Goal: Information Seeking & Learning: Learn about a topic

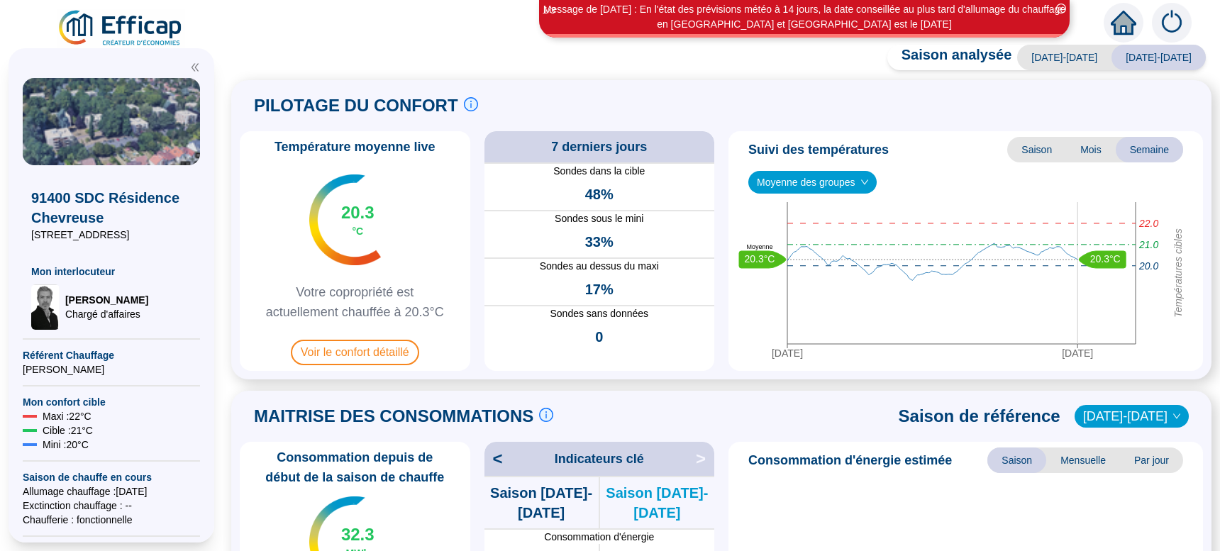
click at [342, 358] on span "Voir le confort détaillé" at bounding box center [355, 353] width 128 height 26
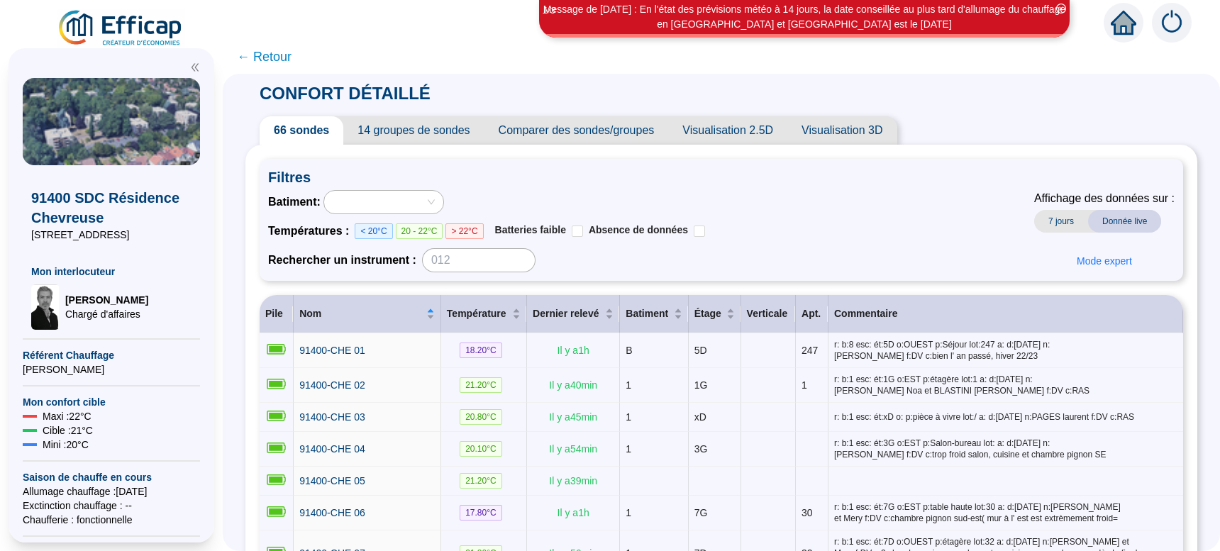
click at [582, 128] on span "Comparer des sondes/groupes" at bounding box center [576, 130] width 184 height 28
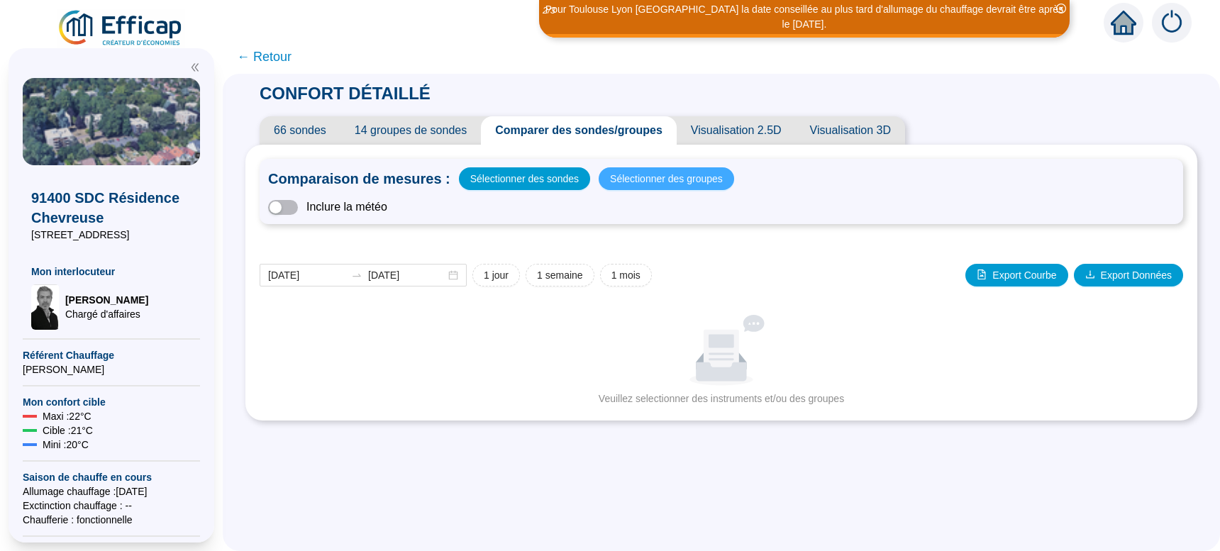
click at [645, 181] on span "Sélectionner des groupes" at bounding box center [666, 179] width 113 height 20
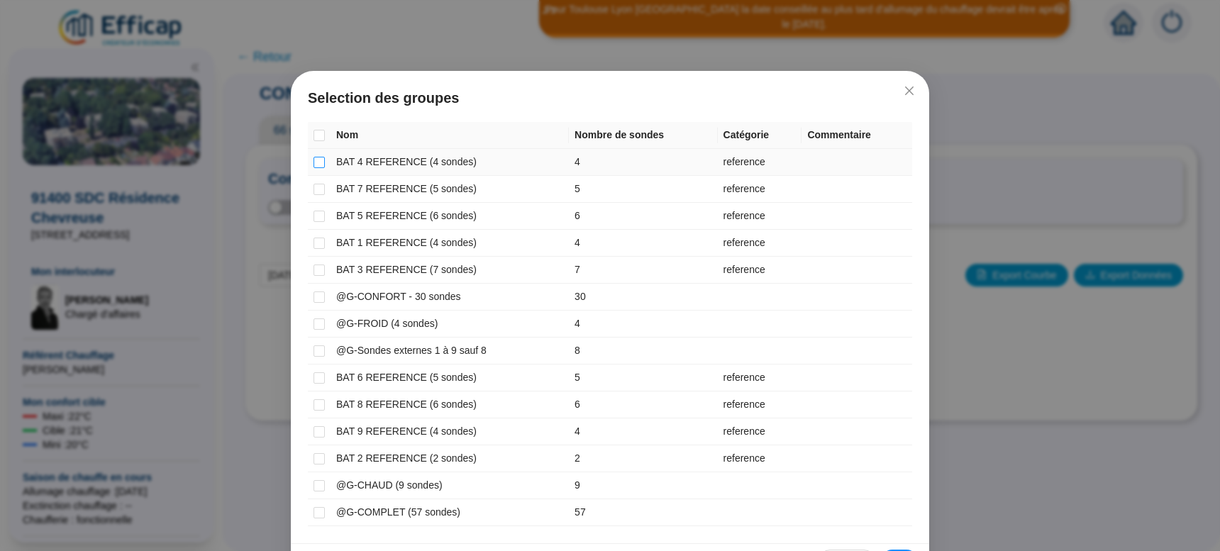
click at [313, 161] on input "checkbox" at bounding box center [318, 162] width 11 height 11
checkbox input "true"
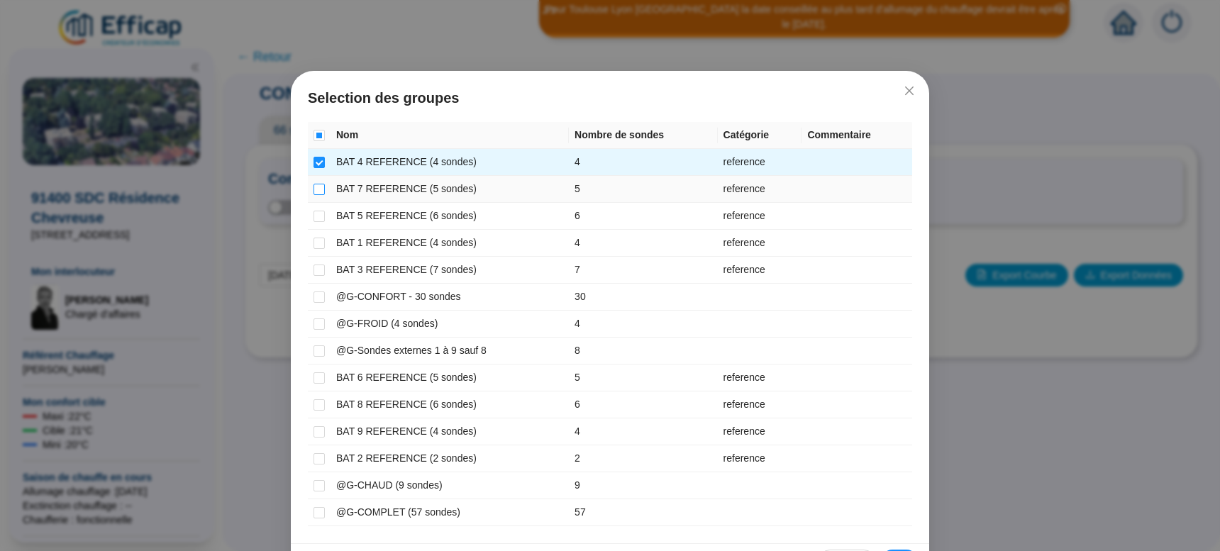
click at [313, 192] on input "checkbox" at bounding box center [318, 189] width 11 height 11
checkbox input "true"
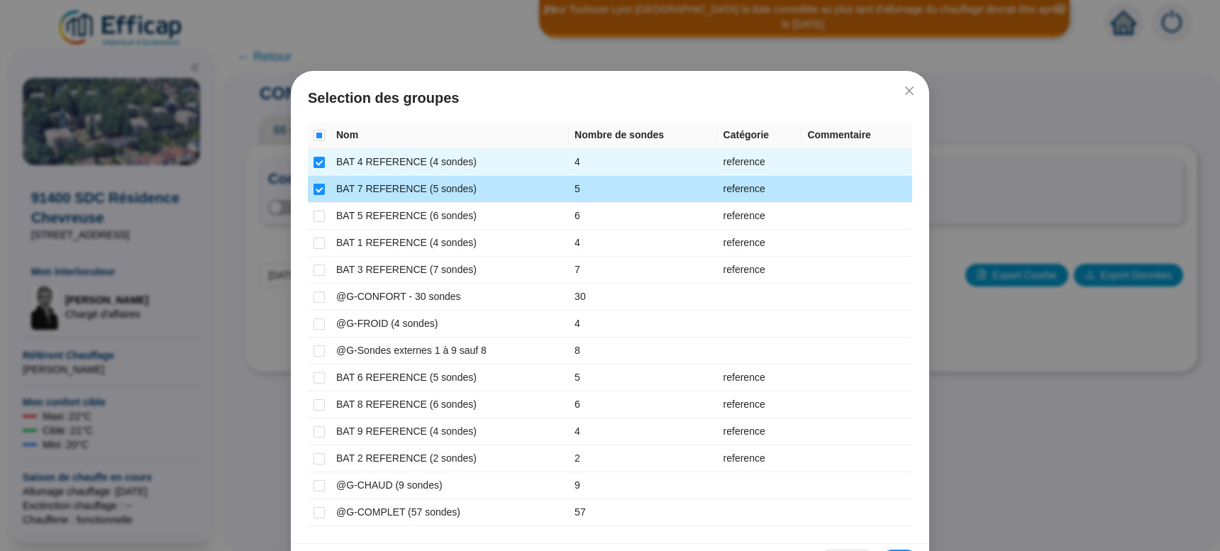
click at [321, 218] on td at bounding box center [319, 216] width 23 height 27
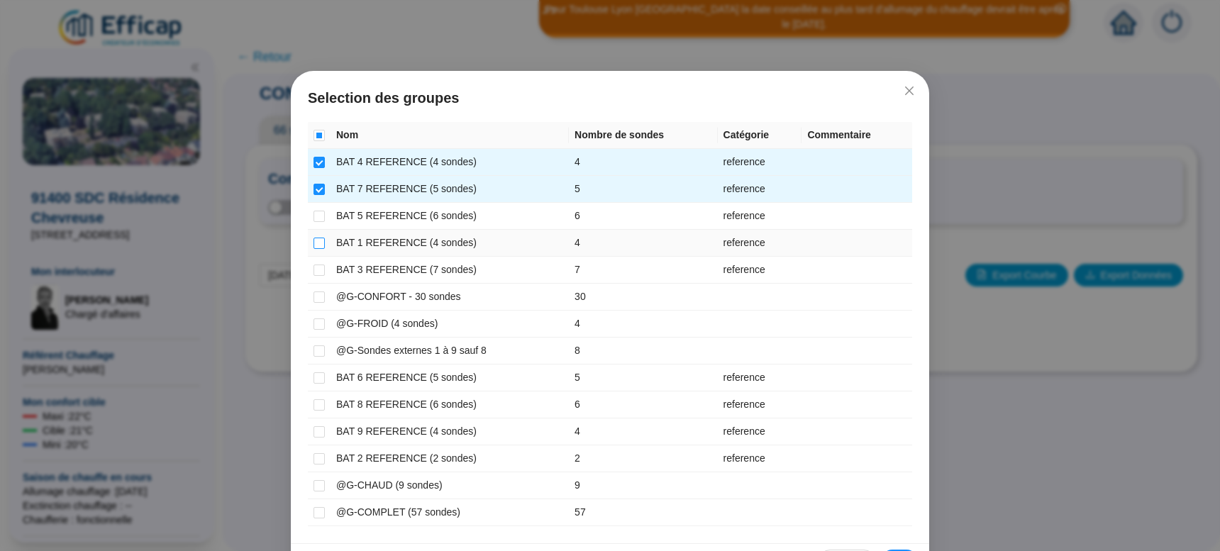
click at [313, 245] on input "checkbox" at bounding box center [318, 243] width 11 height 11
checkbox input "true"
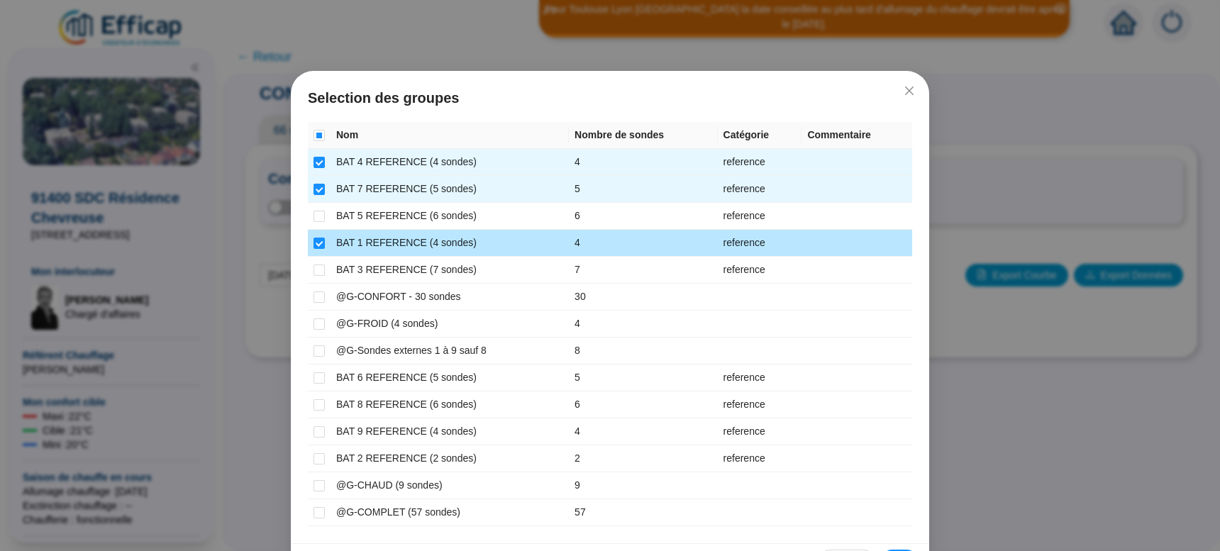
click at [311, 224] on td at bounding box center [319, 216] width 23 height 27
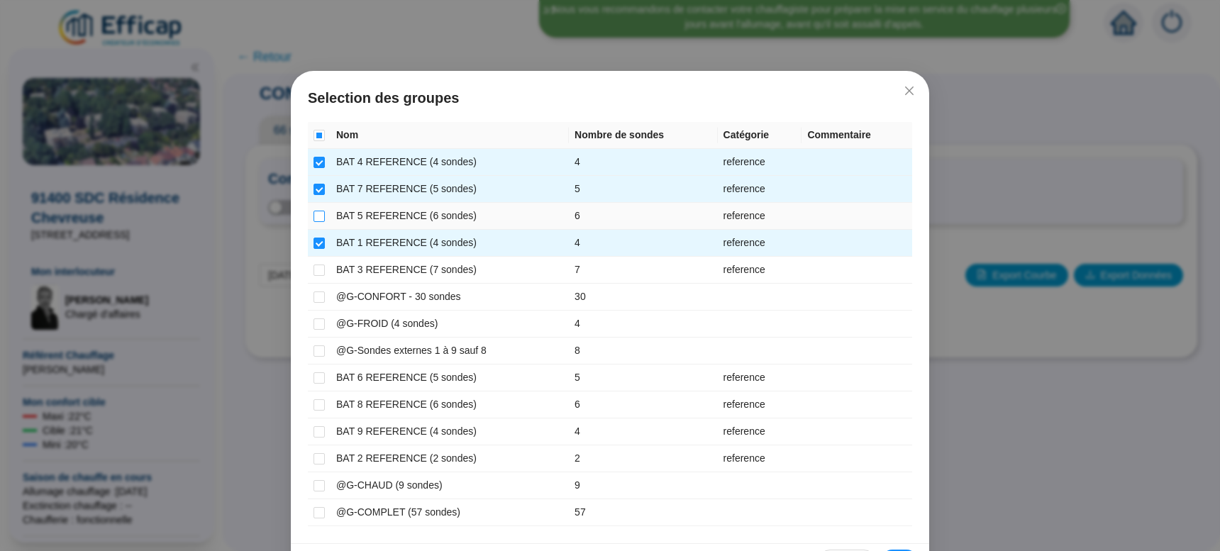
click at [313, 218] on input "checkbox" at bounding box center [318, 216] width 11 height 11
checkbox input "true"
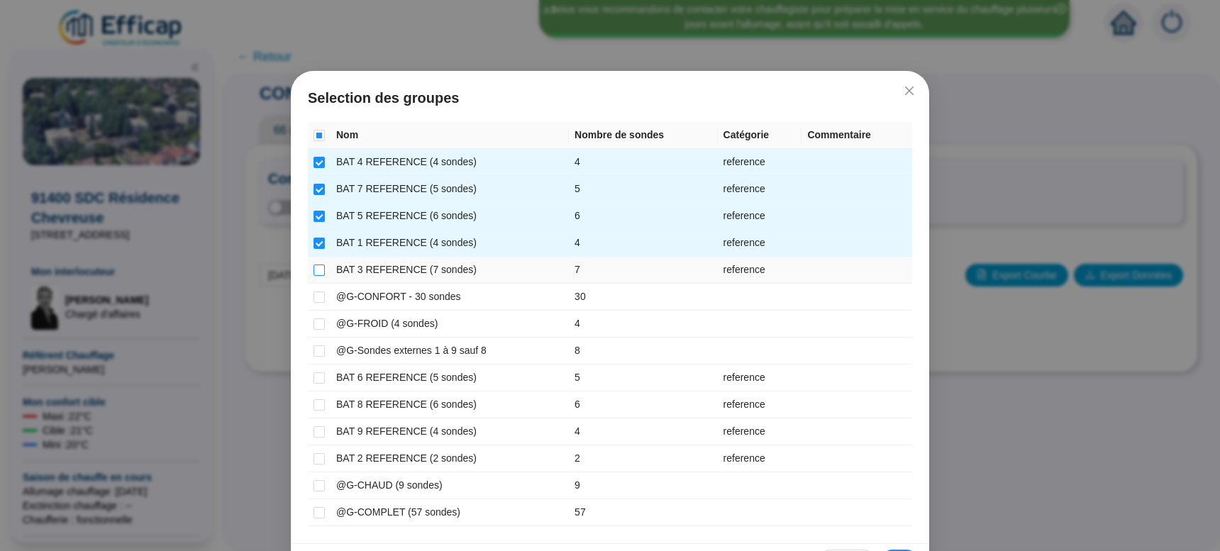
click at [316, 269] on input "checkbox" at bounding box center [318, 270] width 11 height 11
checkbox input "true"
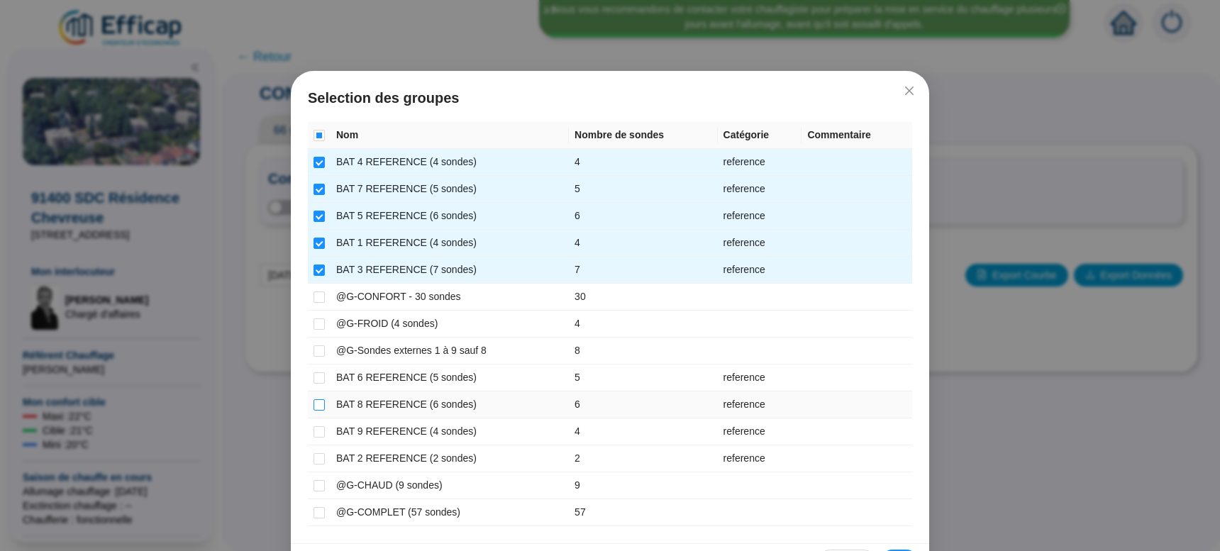
click at [313, 401] on input "checkbox" at bounding box center [318, 404] width 11 height 11
checkbox input "true"
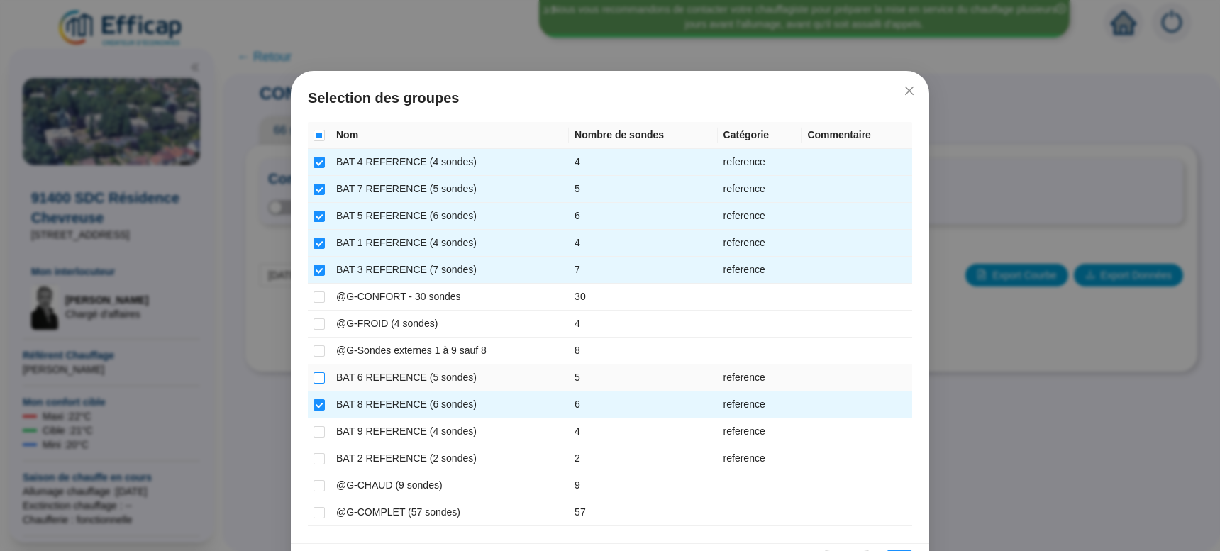
click at [314, 378] on input "checkbox" at bounding box center [318, 377] width 11 height 11
checkbox input "true"
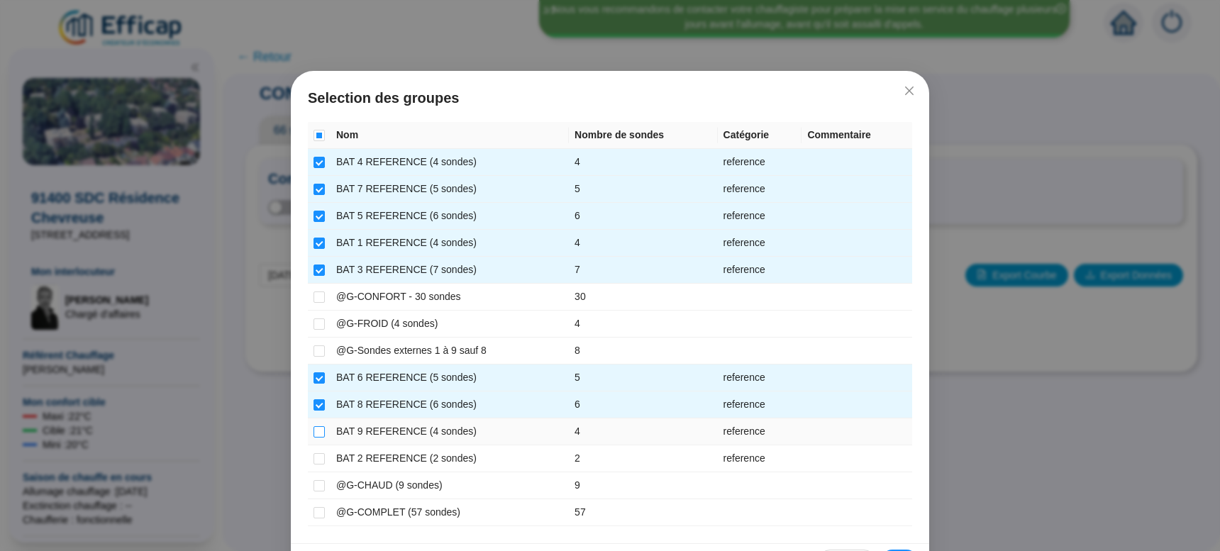
click at [318, 436] on input "checkbox" at bounding box center [318, 431] width 11 height 11
checkbox input "true"
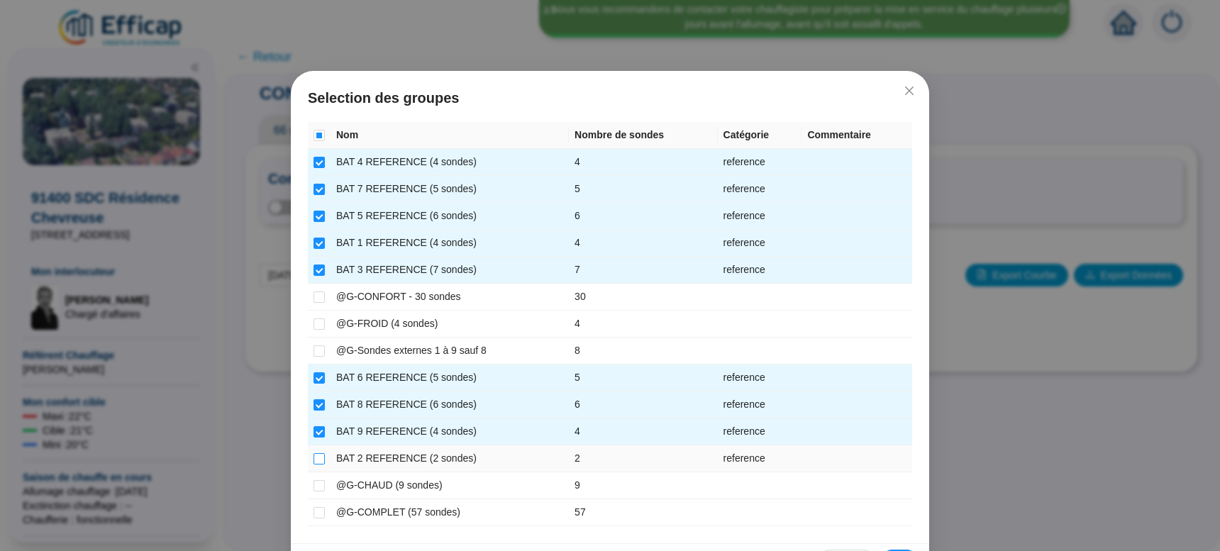
click at [314, 459] on input "checkbox" at bounding box center [318, 458] width 11 height 11
checkbox input "true"
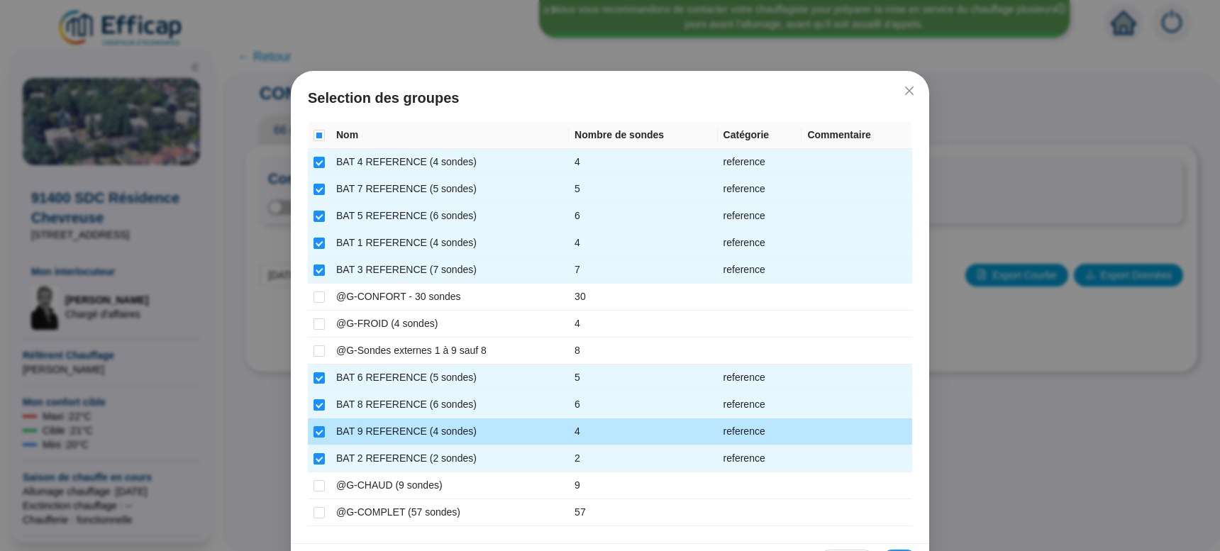
scroll to position [44, 0]
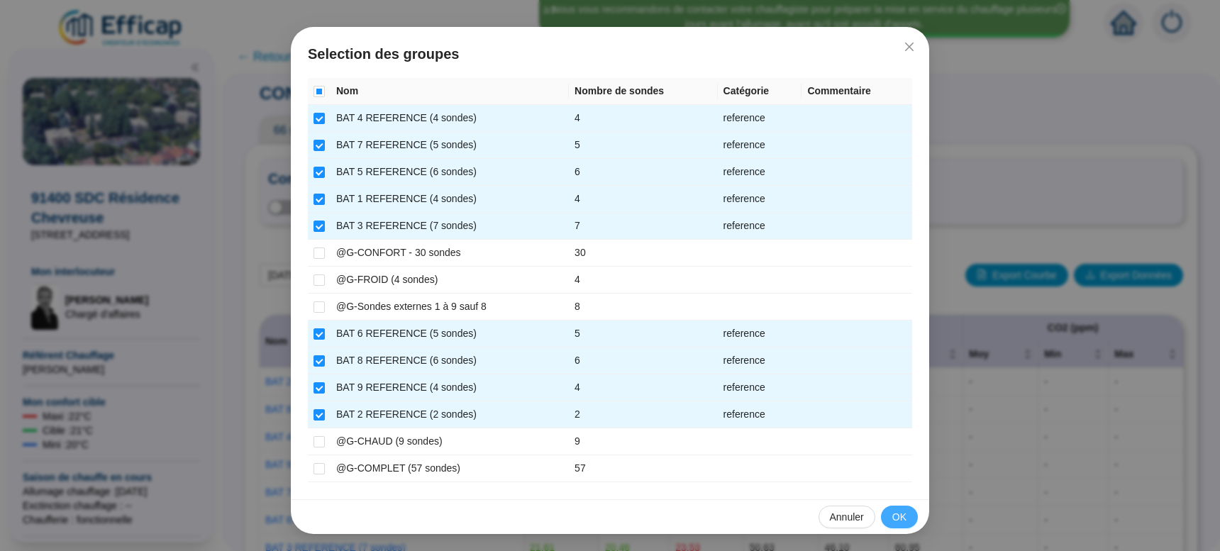
click at [899, 518] on span "OK" at bounding box center [899, 517] width 14 height 15
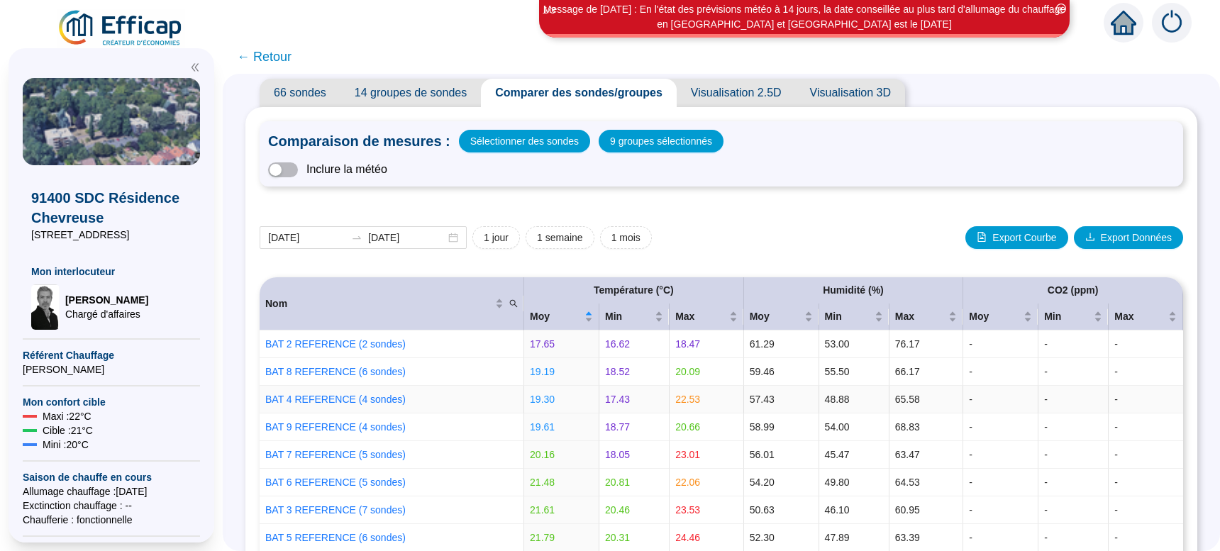
scroll to position [0, 0]
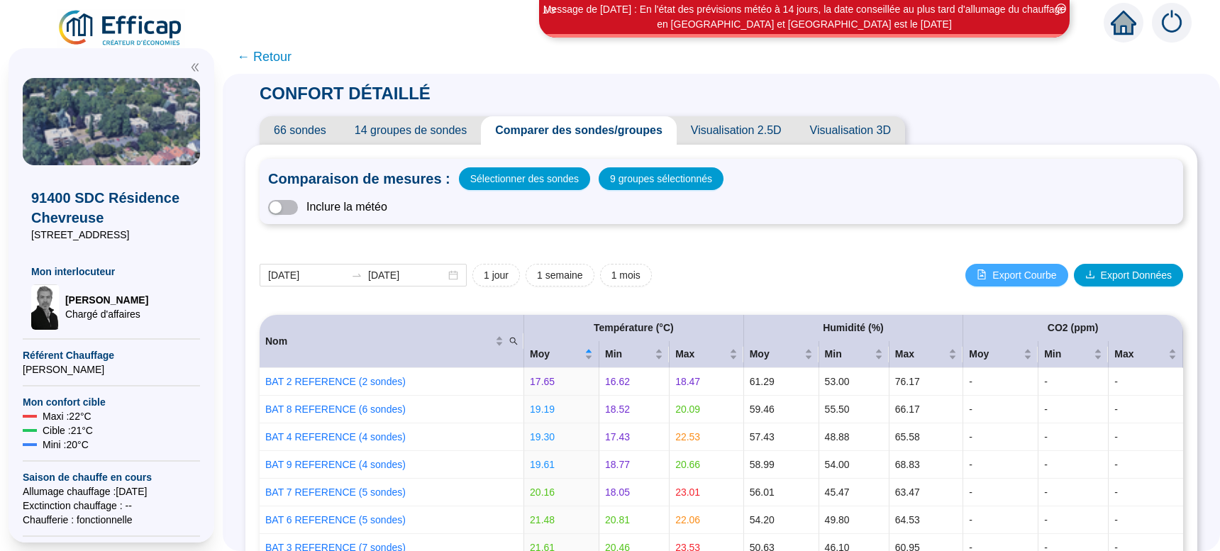
click at [1001, 276] on span "Export Courbe" at bounding box center [1024, 275] width 64 height 15
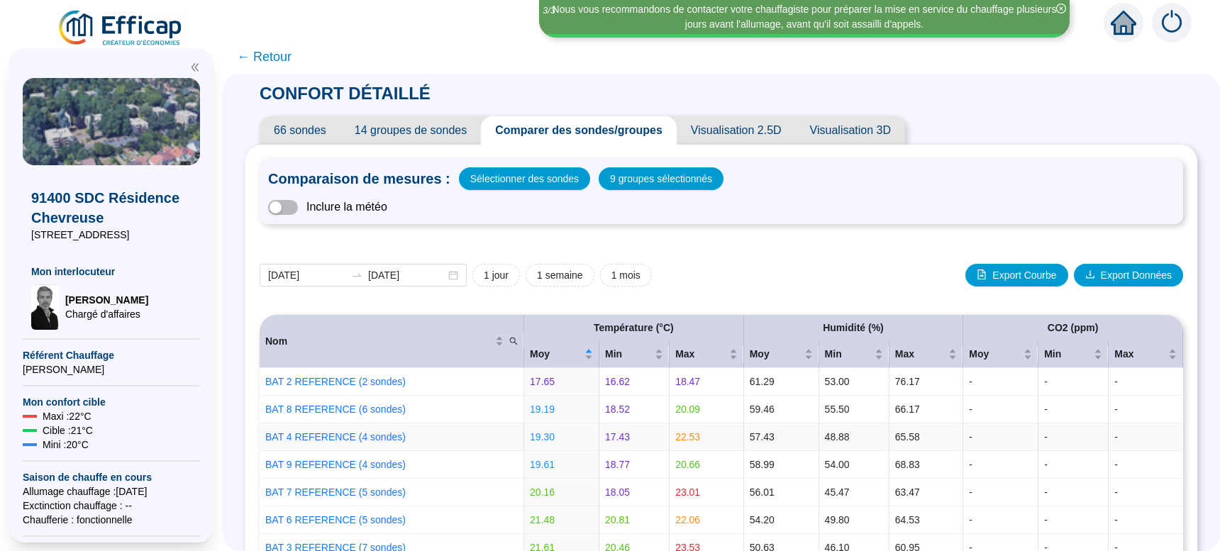
click at [1040, 441] on td "-" at bounding box center [1073, 437] width 70 height 28
click at [1108, 278] on span "Export Données" at bounding box center [1136, 275] width 71 height 15
click at [283, 60] on span "← Retour" at bounding box center [264, 57] width 55 height 20
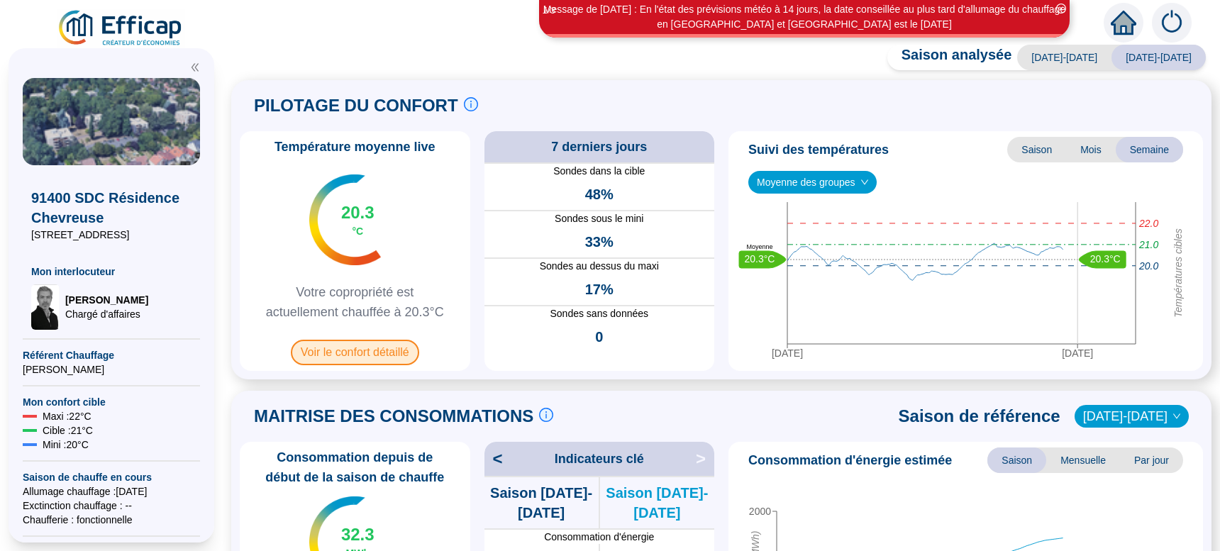
click at [376, 360] on span "Voir le confort détaillé" at bounding box center [355, 353] width 128 height 26
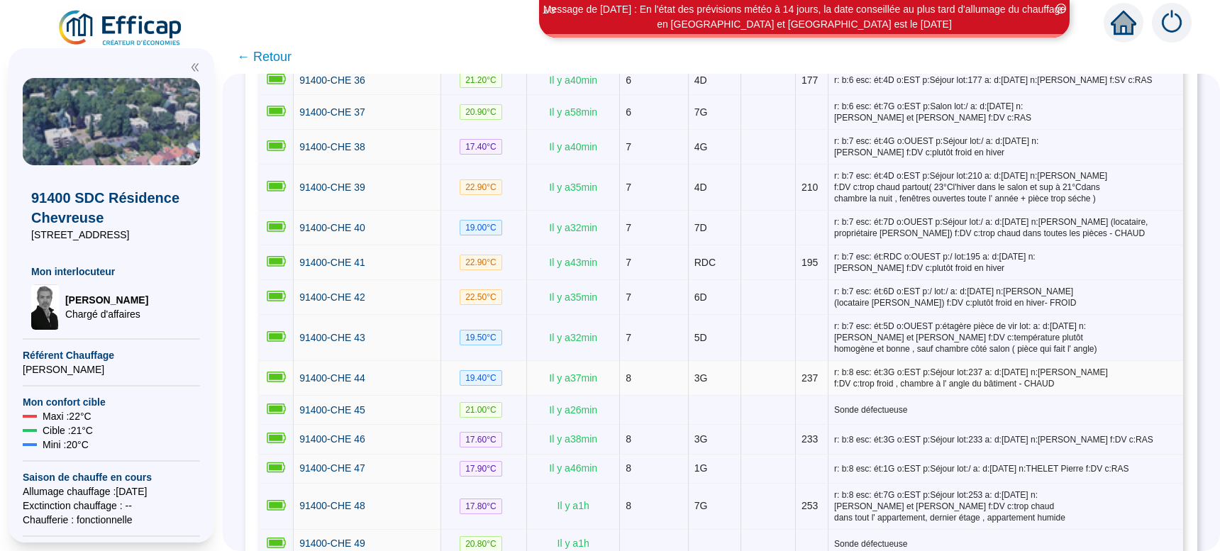
scroll to position [1430, 0]
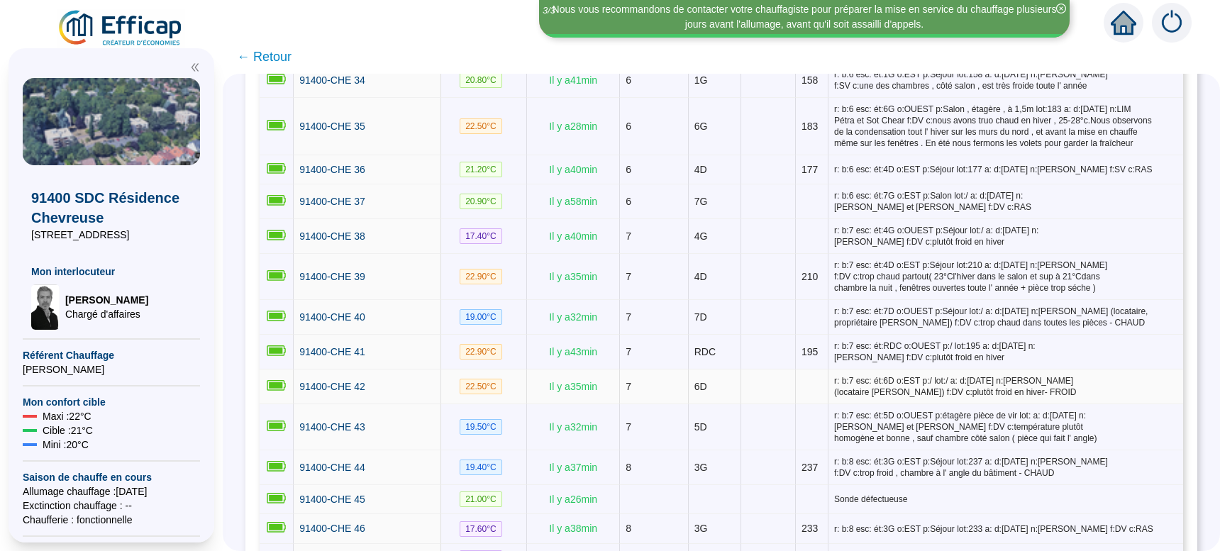
click at [1142, 375] on span "r: b:7 esc: ét:6D o:EST p:/ lot:/ a: d:[DATE] n:[PERSON_NAME] (locataire [PERSO…" at bounding box center [1005, 386] width 343 height 23
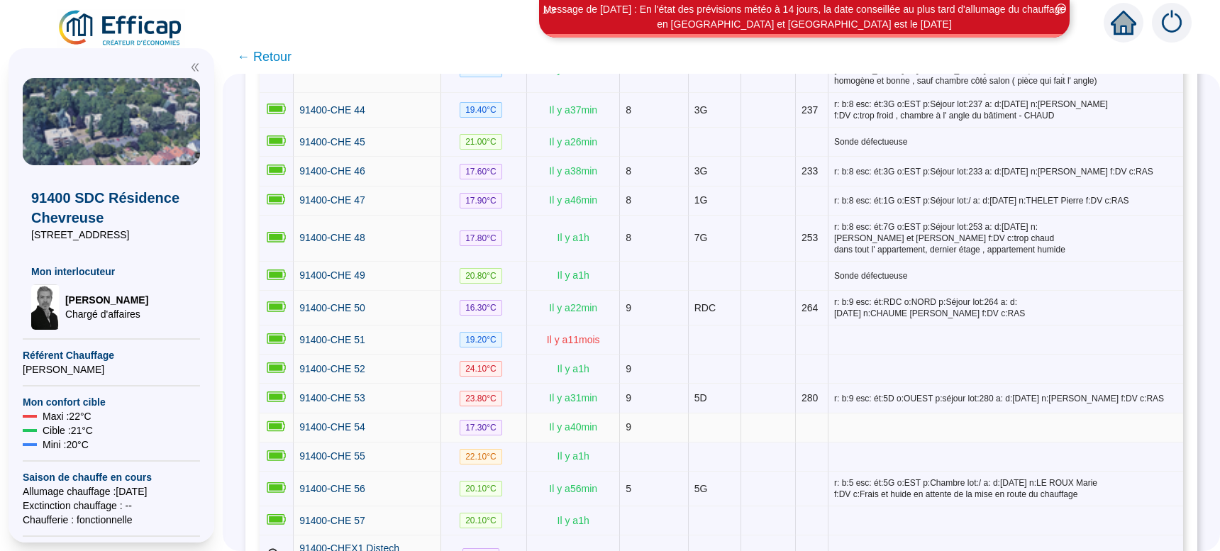
scroll to position [1698, 0]
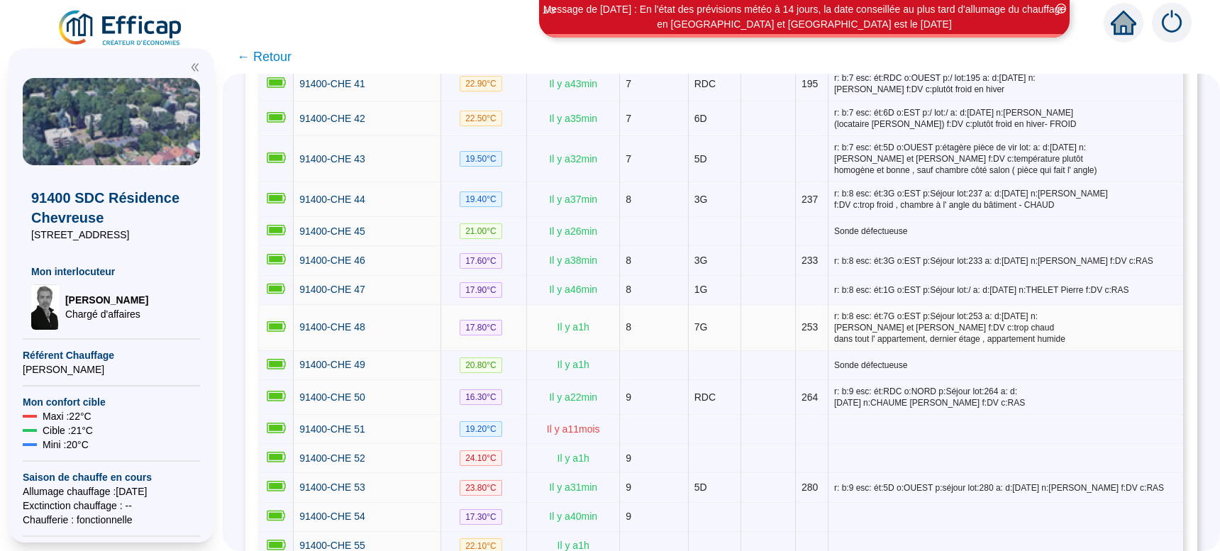
click at [1050, 313] on span "r: b:8 esc: ét:7G o:EST p:Séjour lot:253 a: d:[DATE] n:[PERSON_NAME] et [PERSON…" at bounding box center [1005, 328] width 343 height 34
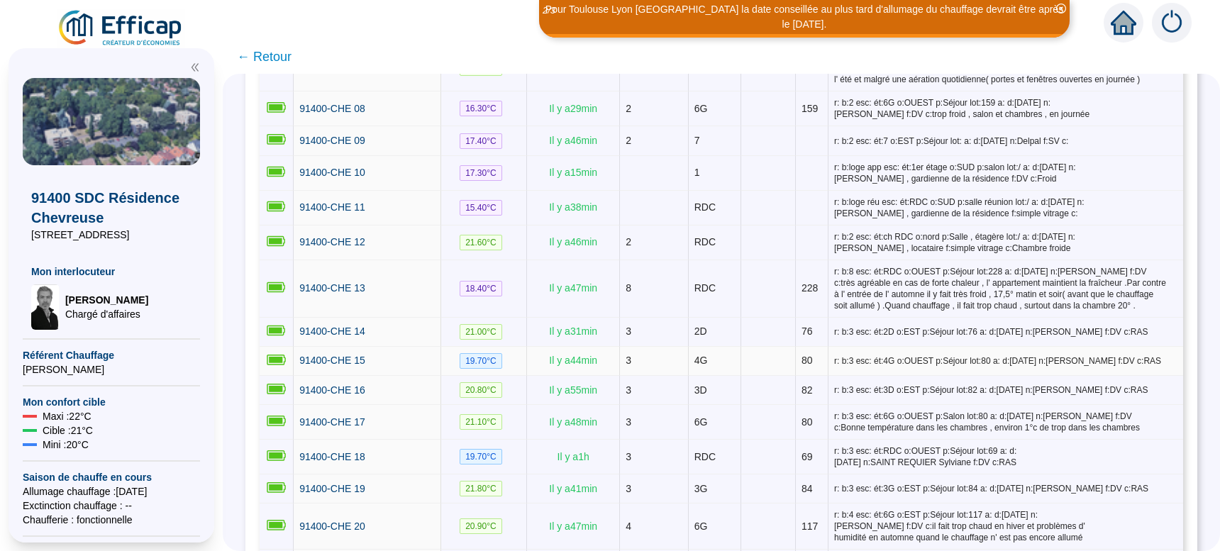
scroll to position [447, 0]
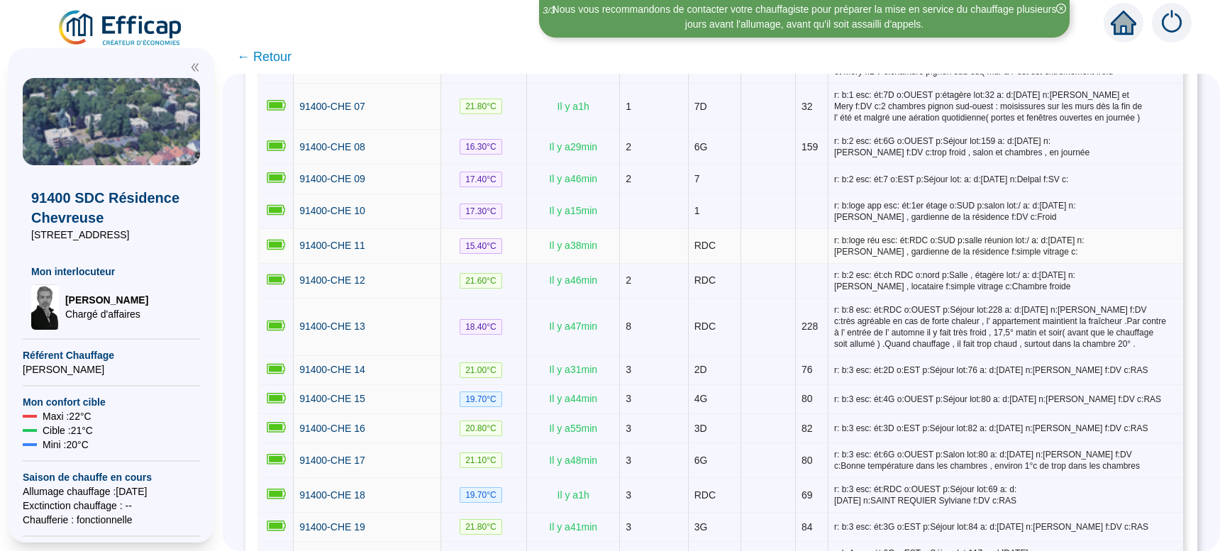
click at [1108, 271] on span "r: b:2 esc: ét:ch RDC o:nord p:Salle , étagère lot:/ a: d:[DATE] n:[PERSON_NAME…" at bounding box center [1005, 280] width 343 height 23
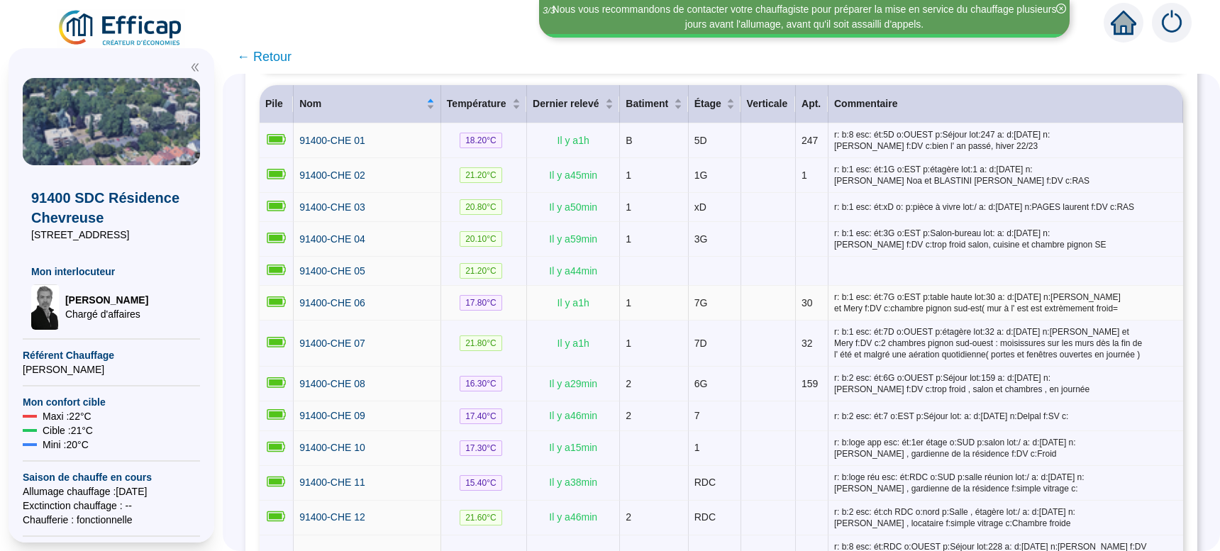
scroll to position [179, 0]
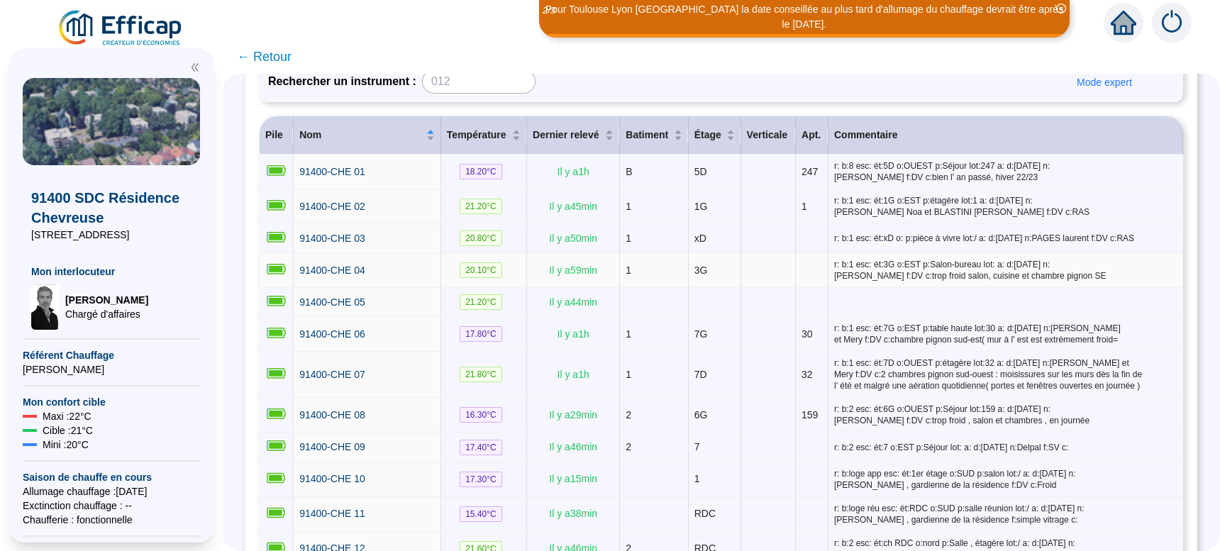
click at [1084, 282] on td "r: b:1 esc: ét:3G o:EST p:Salon-bureau lot: a: d:[DATE] n:[PERSON_NAME] f:DV c:…" at bounding box center [1005, 270] width 355 height 35
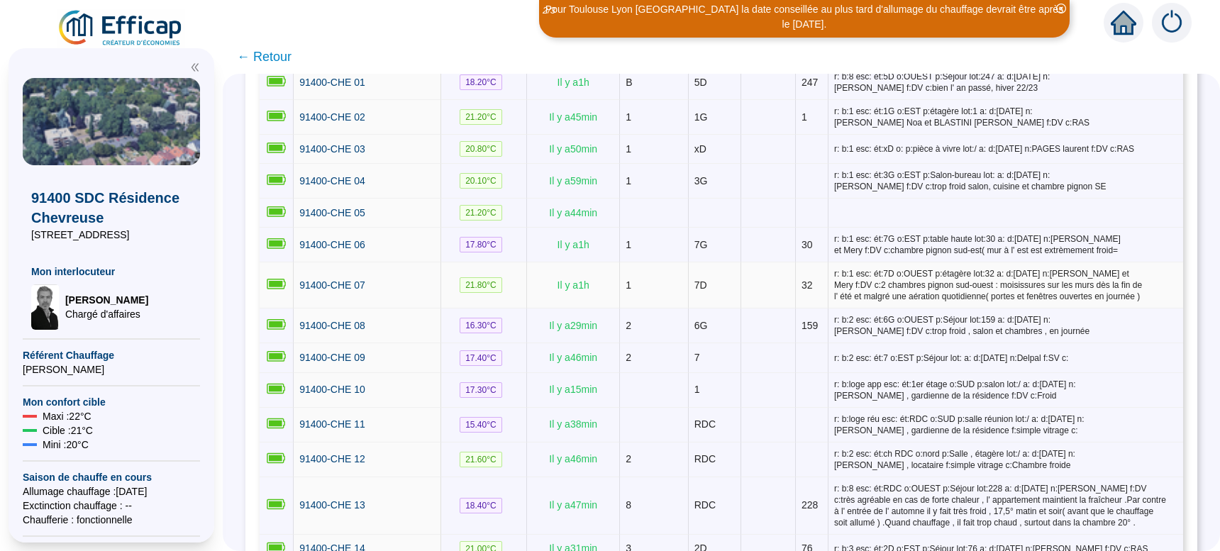
scroll to position [0, 0]
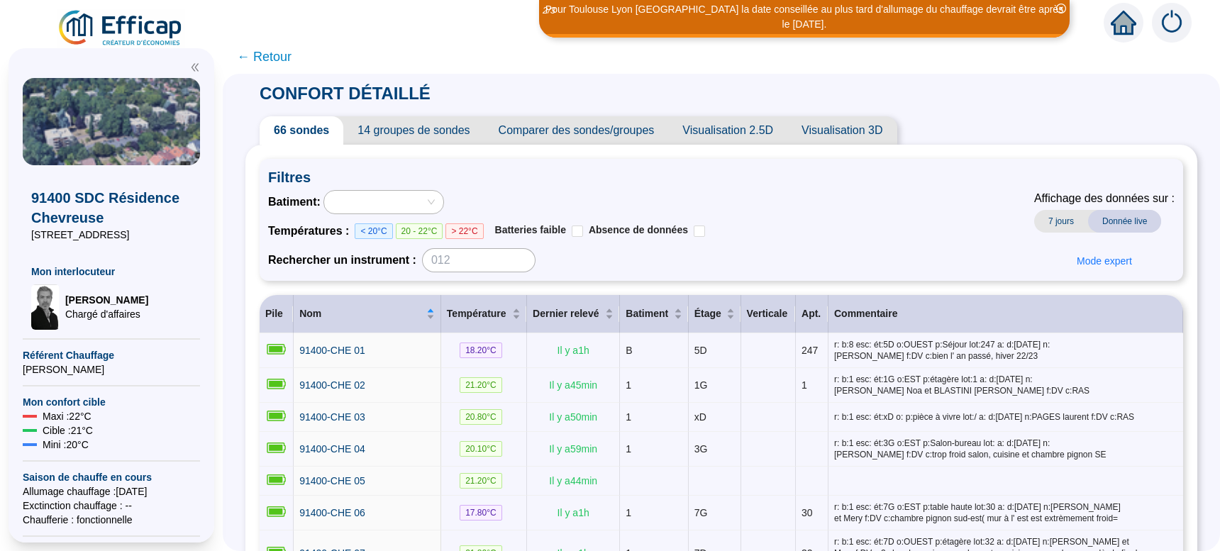
click at [728, 129] on span "Visualisation 2.5D" at bounding box center [727, 130] width 119 height 28
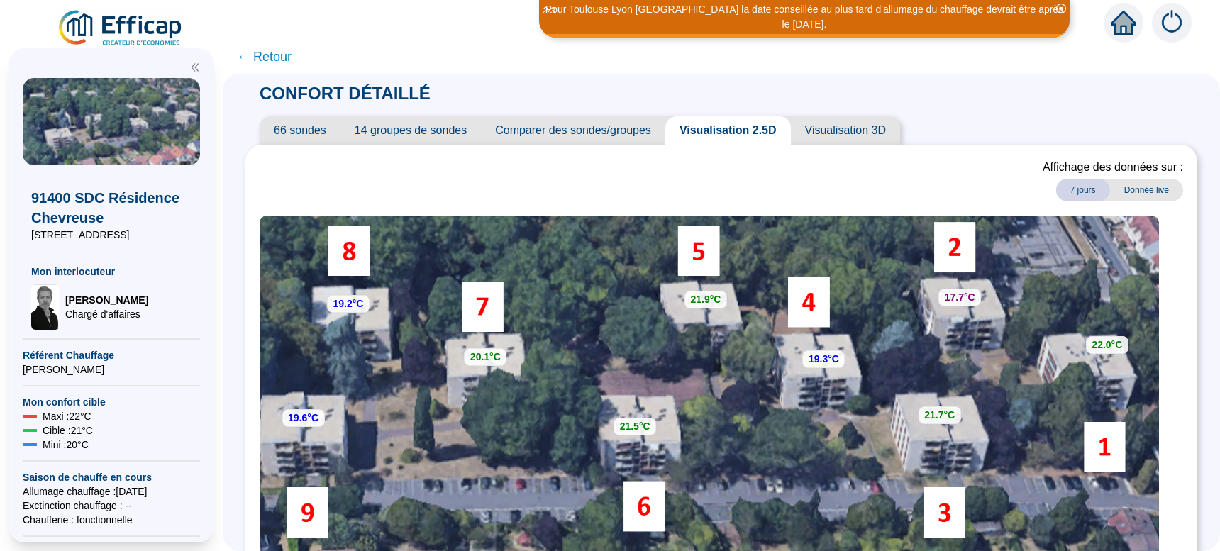
scroll to position [89, 0]
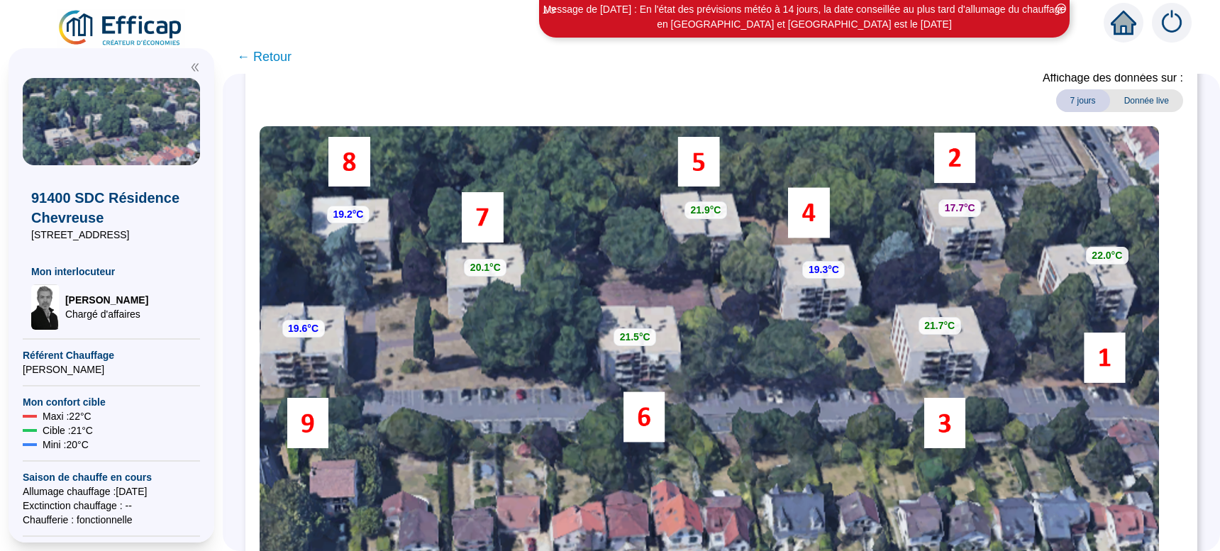
click at [456, 100] on div "Affichage des données sur : 7 jours Donnée live" at bounding box center [721, 97] width 923 height 57
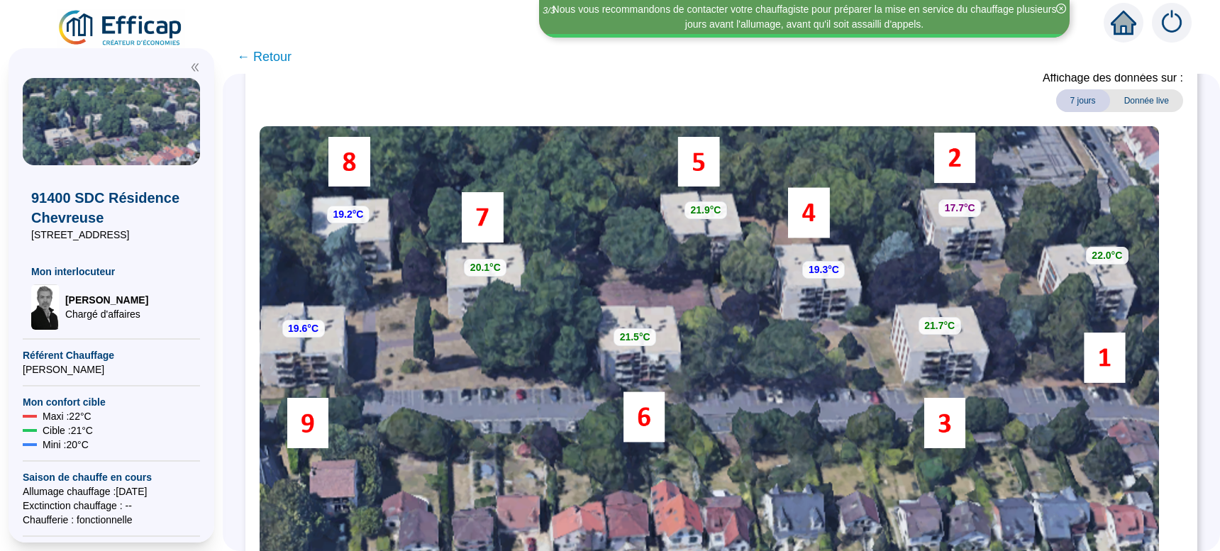
scroll to position [0, 0]
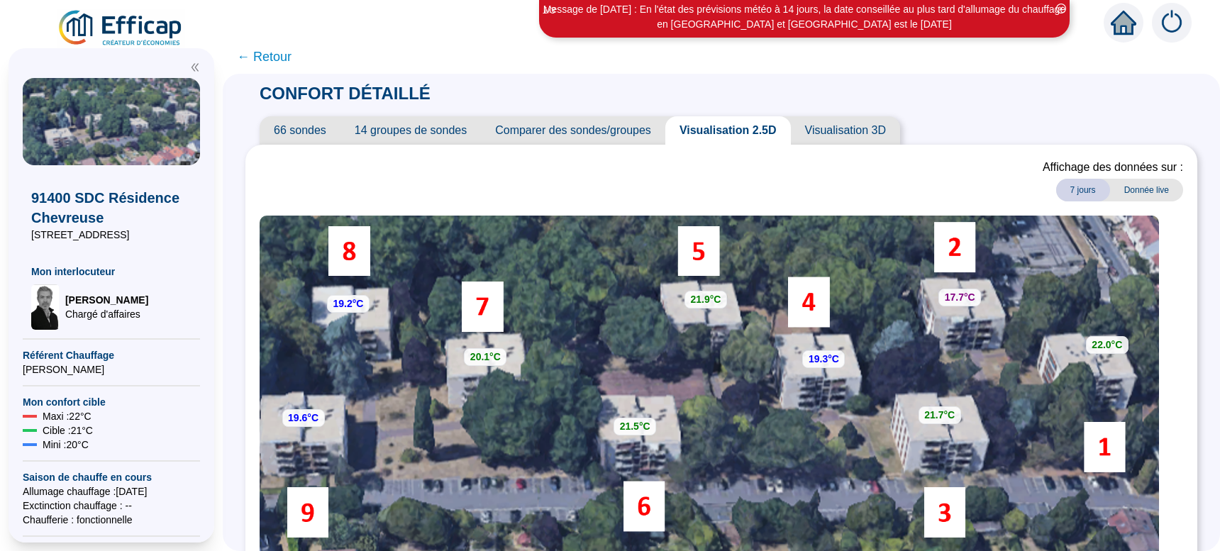
click at [282, 59] on span "← Retour" at bounding box center [264, 57] width 55 height 20
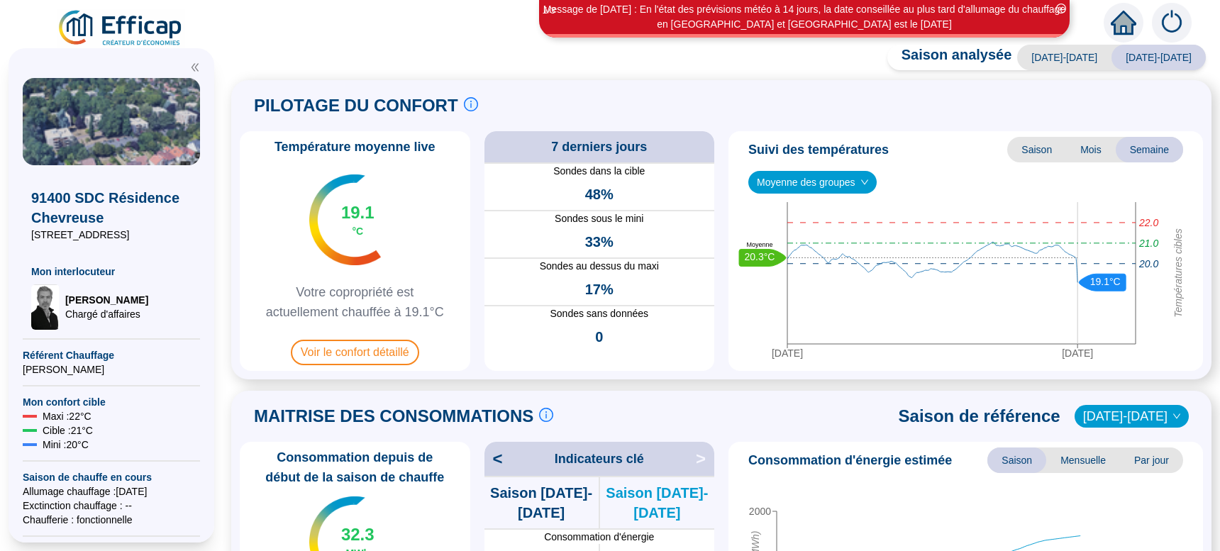
click at [1087, 155] on span "Mois" at bounding box center [1091, 150] width 50 height 26
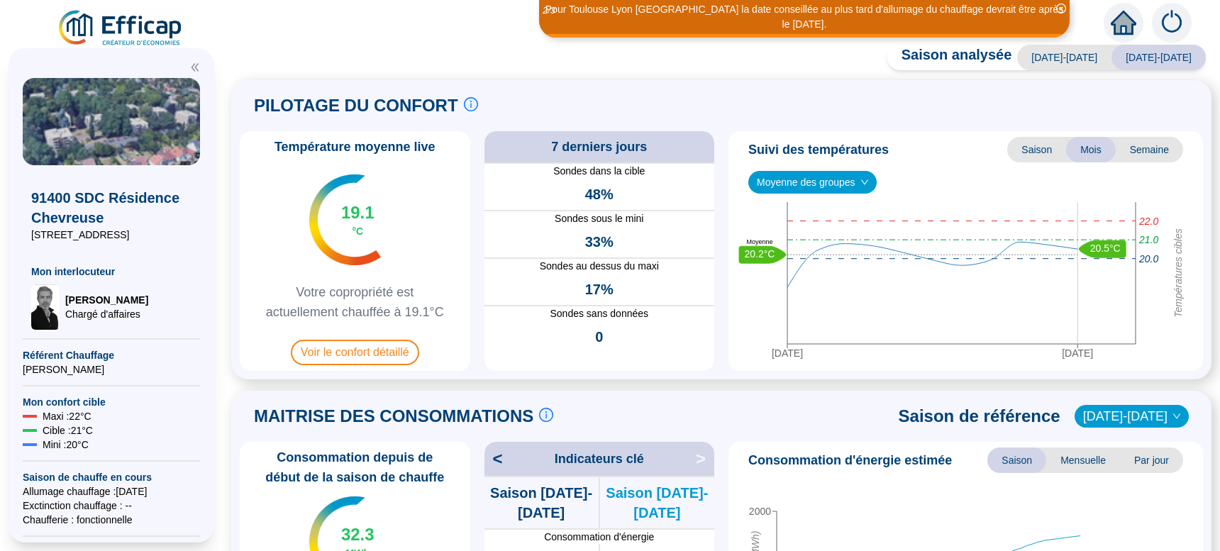
click at [857, 187] on span "Moyenne des groupes" at bounding box center [812, 182] width 111 height 21
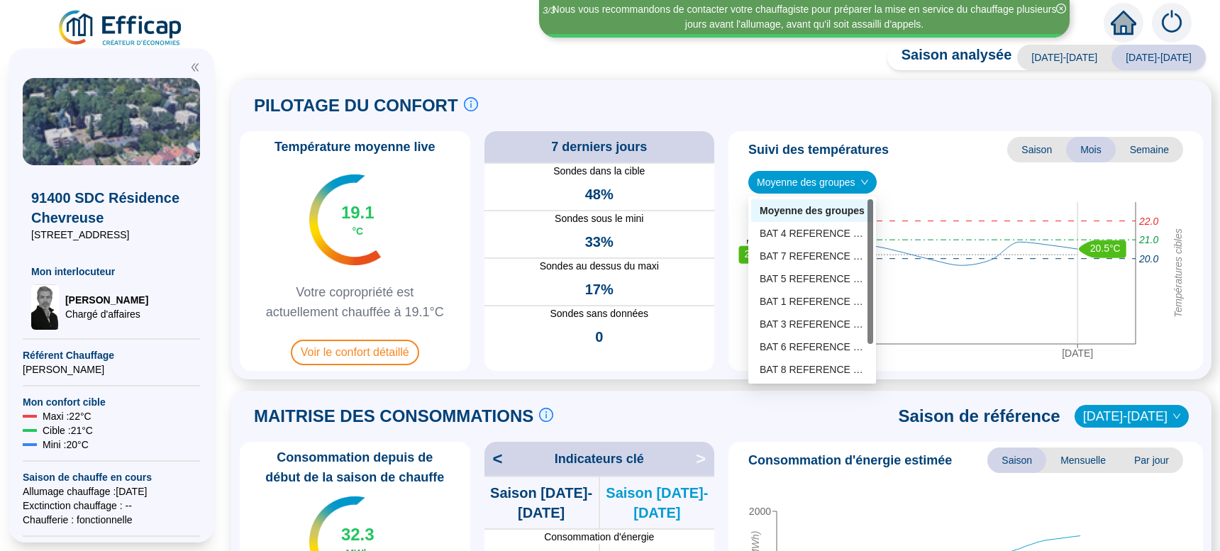
click at [811, 211] on div "Moyenne des groupes" at bounding box center [812, 211] width 105 height 15
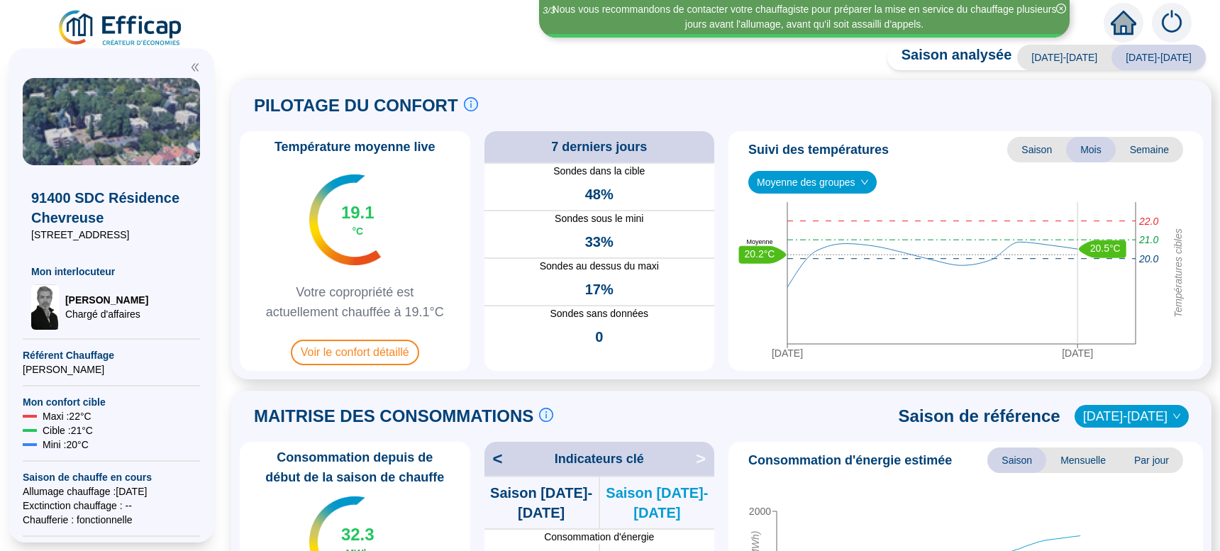
click at [814, 179] on span "Moyenne des groupes" at bounding box center [812, 182] width 111 height 21
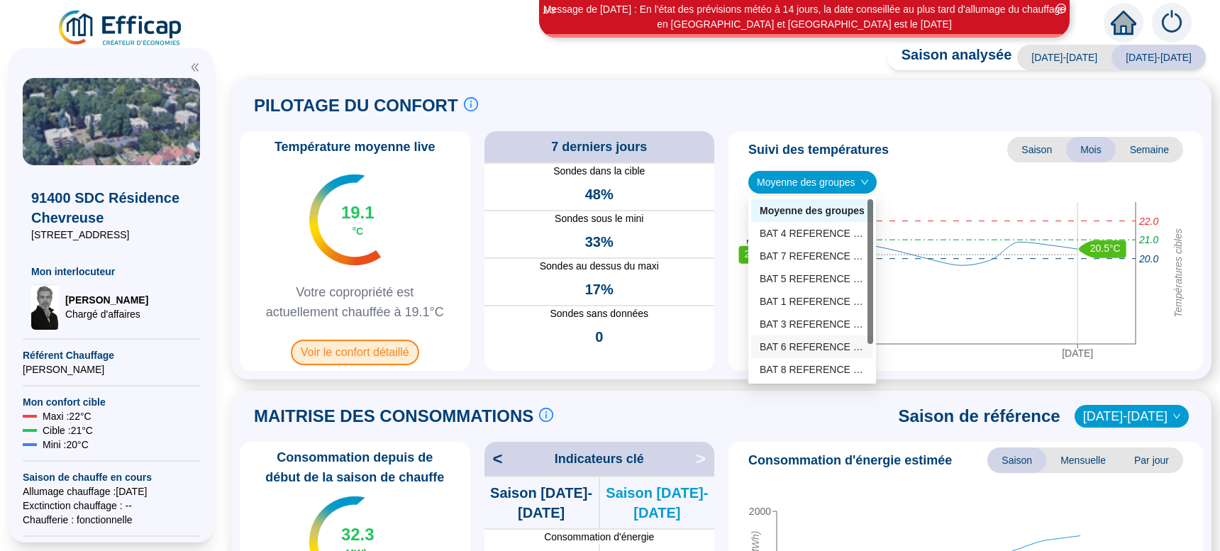
click at [369, 353] on span "Voir le confort détaillé" at bounding box center [355, 353] width 128 height 26
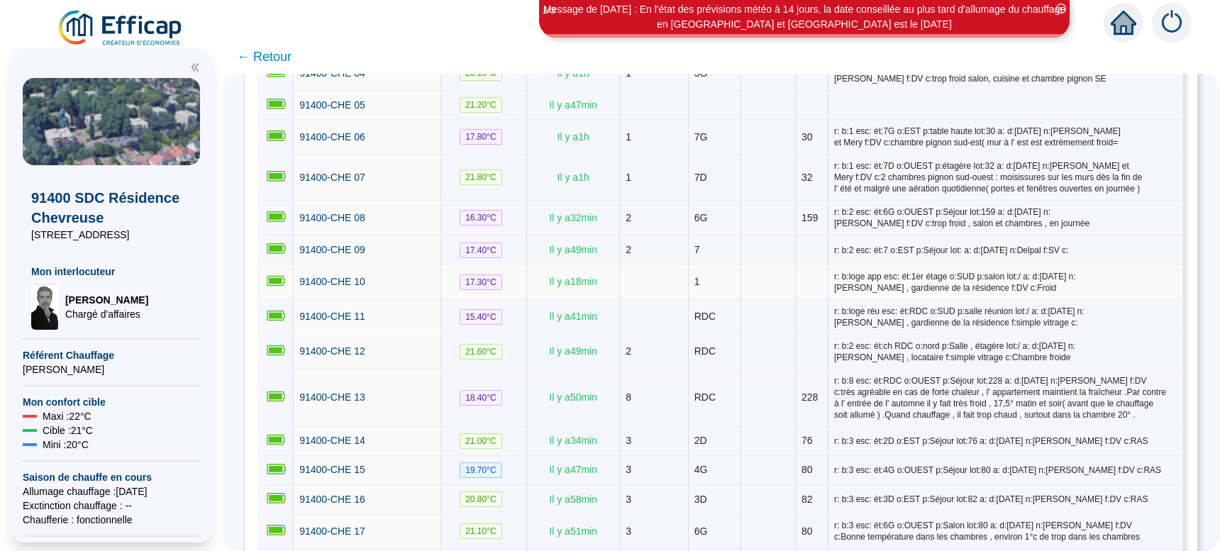
scroll to position [268, 0]
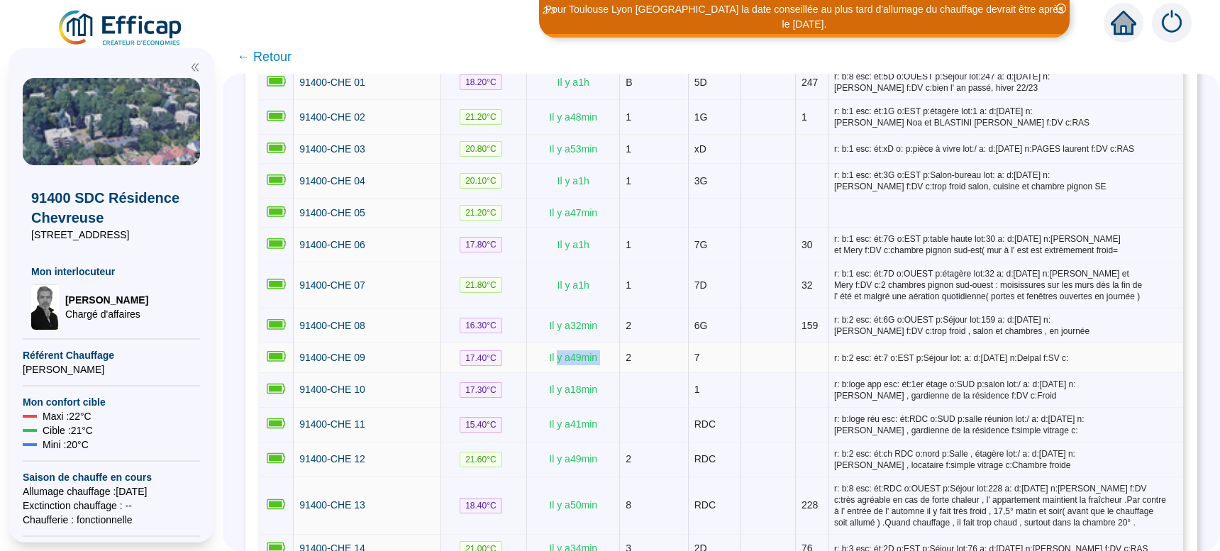
drag, startPoint x: 555, startPoint y: 360, endPoint x: 623, endPoint y: 360, distance: 67.4
click at [623, 360] on tr "91400-CHE 09 17.40 °C Il y a 49 min 2 7 r: b:2 esc: ét:7 o:EST p:Séjour lot: a:…" at bounding box center [721, 357] width 923 height 29
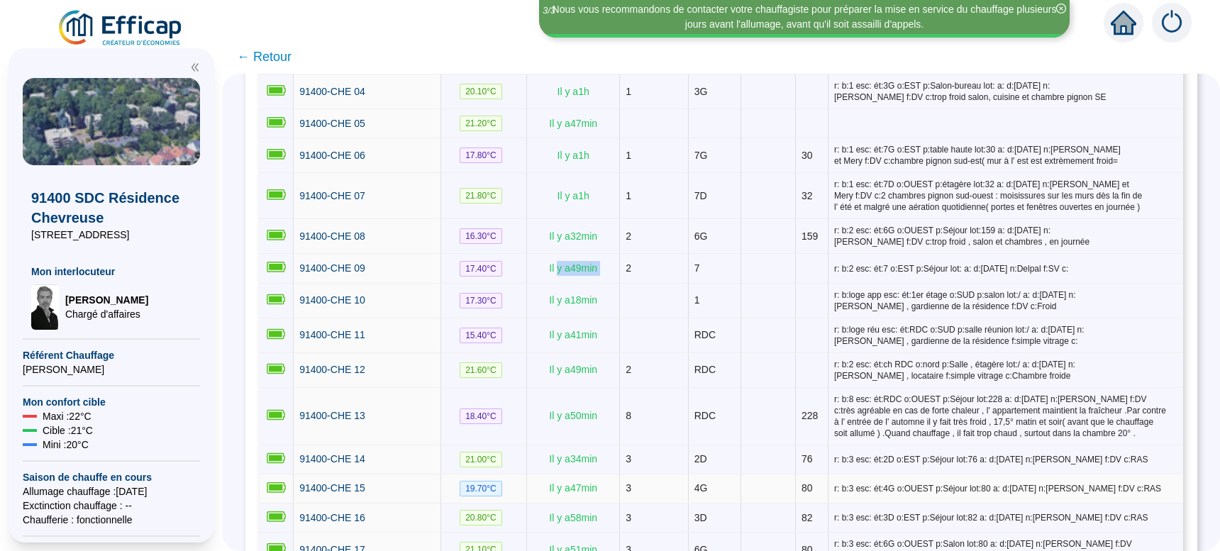
scroll to position [447, 0]
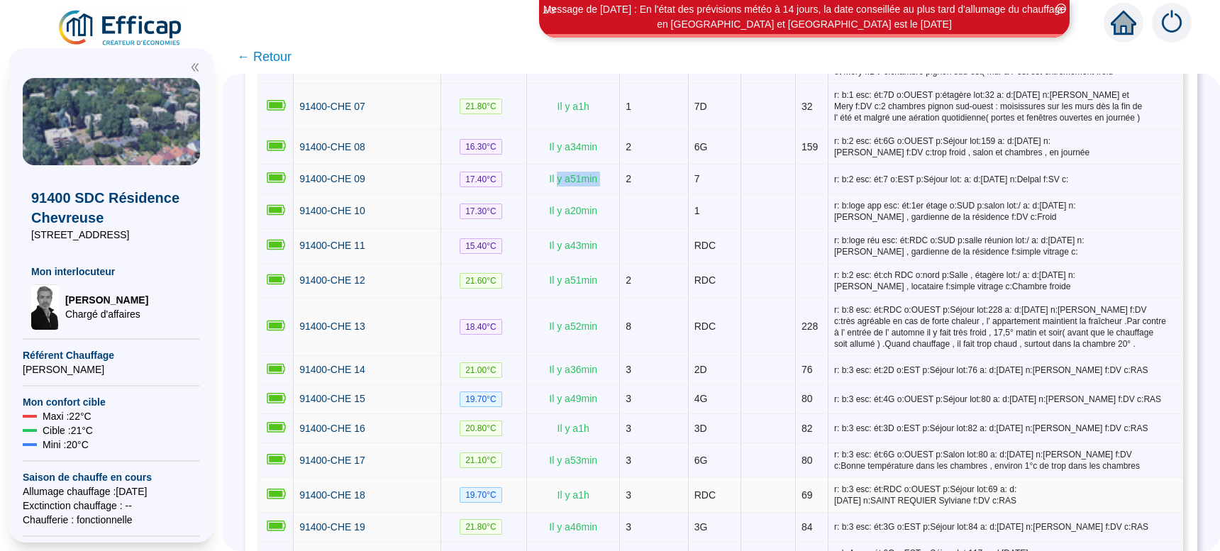
click at [754, 506] on td at bounding box center [768, 495] width 55 height 35
